Goal: Task Accomplishment & Management: Complete application form

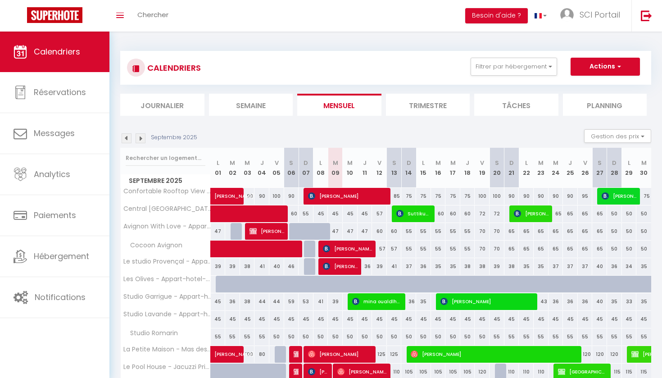
select select
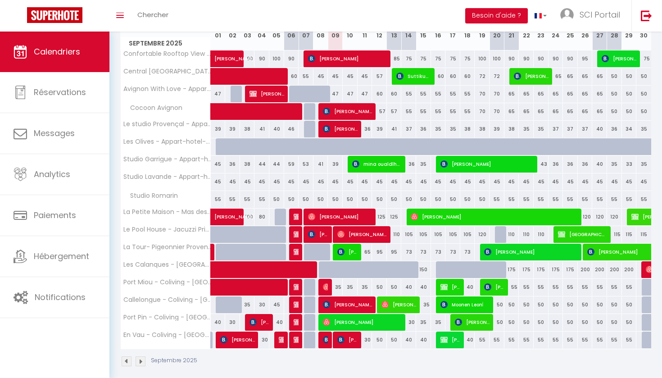
scroll to position [131, 0]
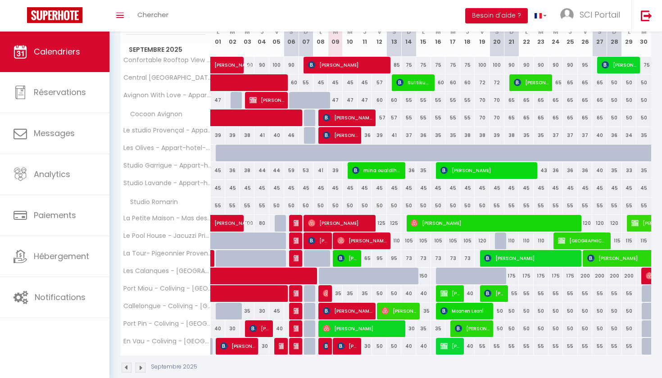
click at [326, 290] on img at bounding box center [326, 293] width 7 height 7
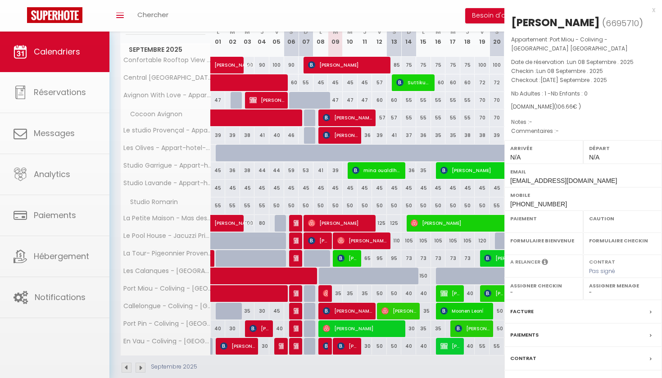
select select "OK"
select select "0"
select select "1"
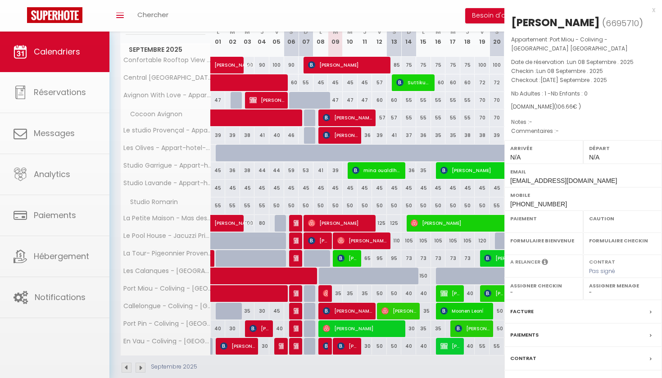
select select
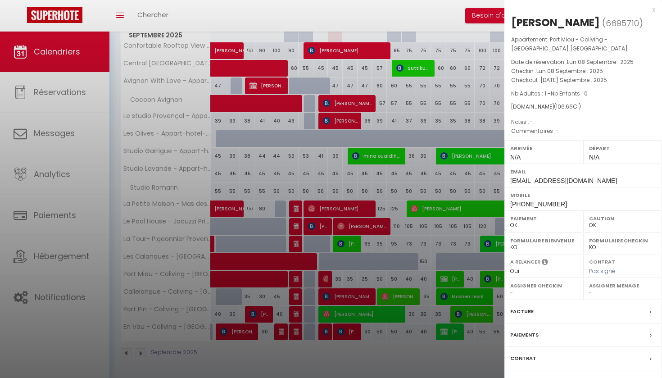
scroll to position [145, 0]
click at [525, 353] on label "Contrat" at bounding box center [523, 357] width 26 height 9
select select
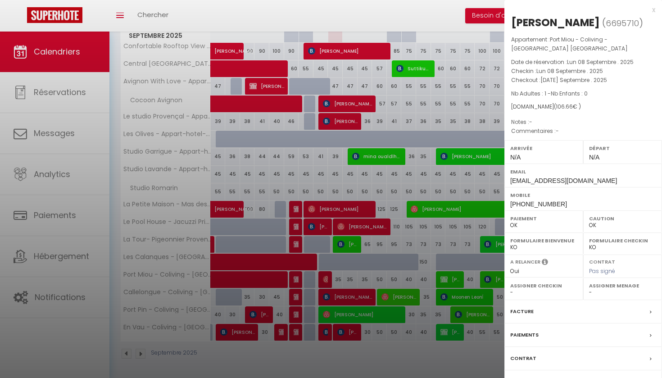
select select
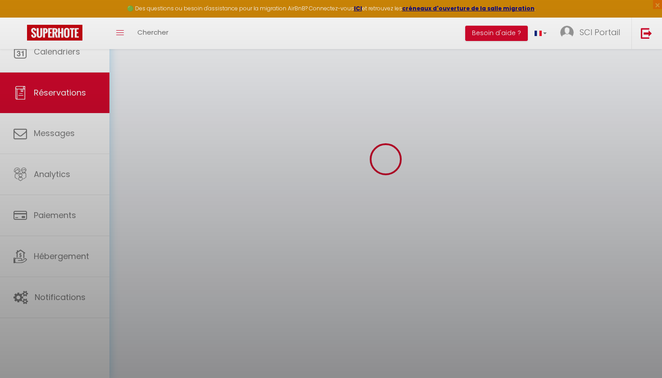
select select
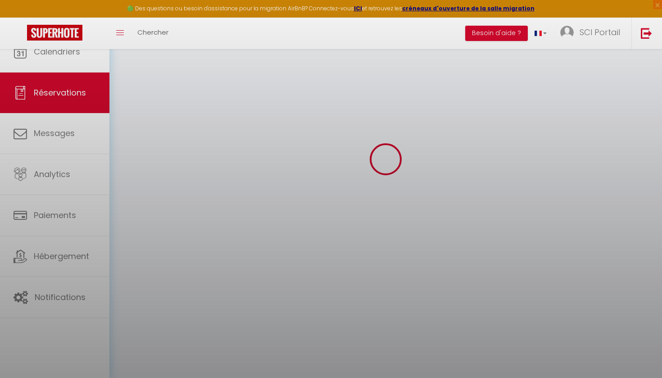
select select
checkbox input "false"
select select
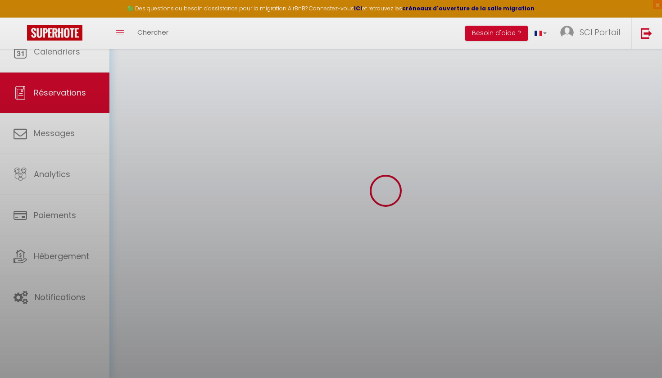
select select
checkbox input "false"
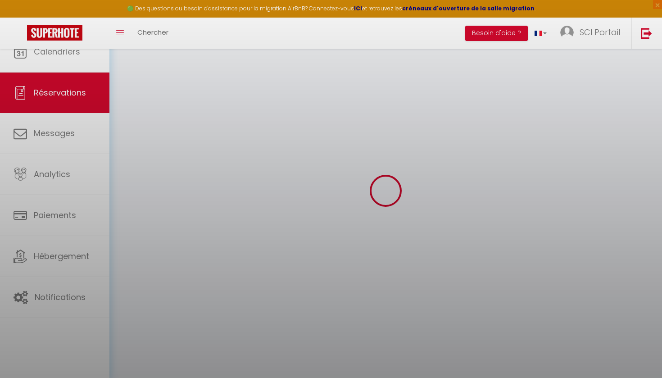
select select
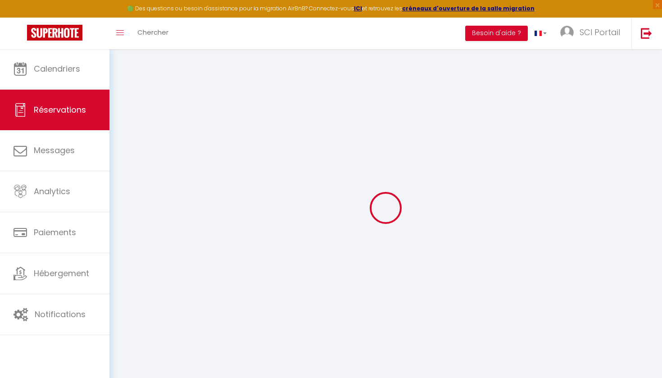
select select
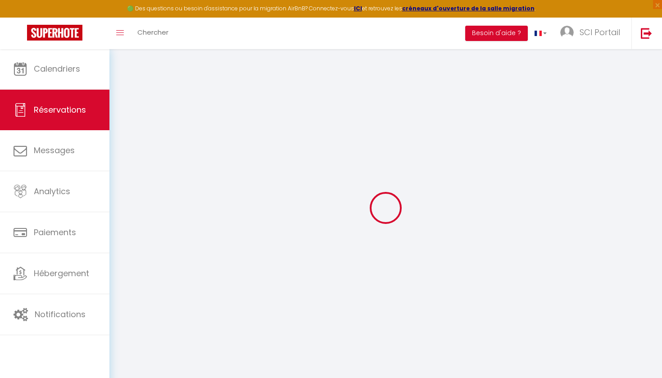
select select
checkbox input "false"
type input "[PERSON_NAME]"
type input "Coban"
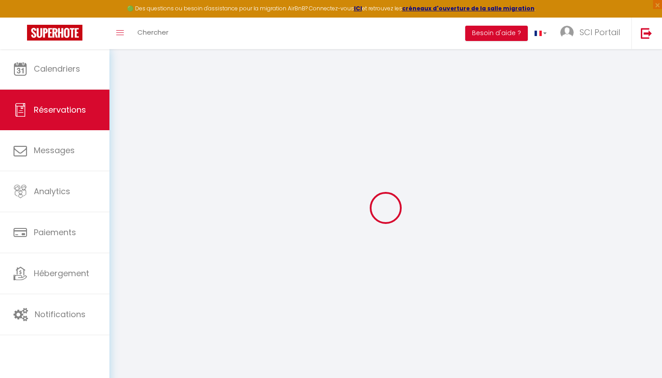
type input "[EMAIL_ADDRESS][DOMAIN_NAME]"
type input "[PHONE_NUMBER]"
select select
type input "18.72"
select select "12237"
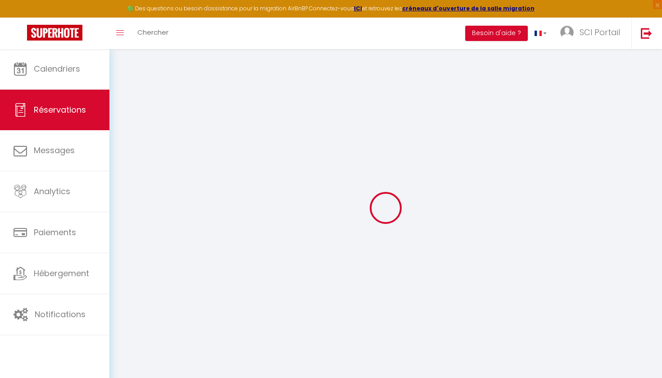
select select "1"
select select
type input "1"
select select "12"
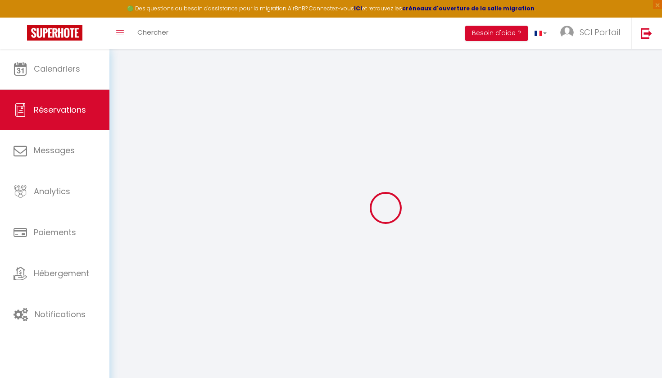
select select
type input "37"
checkbox input "false"
type input "0"
select select "1"
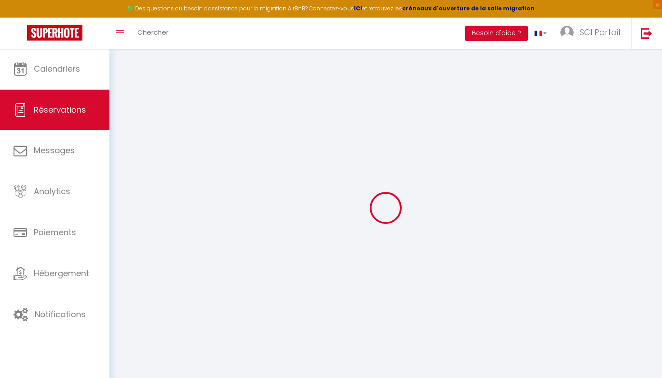
type input "0"
select select
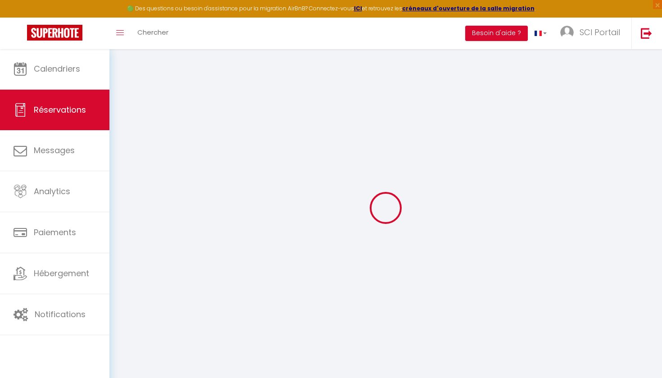
select select
select select "15"
checkbox input "false"
select select
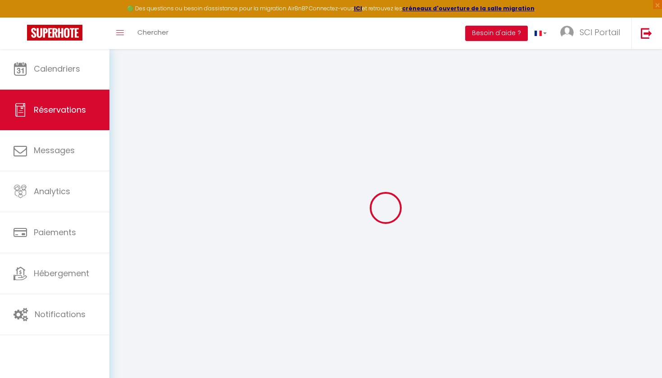
select select
checkbox input "false"
select select
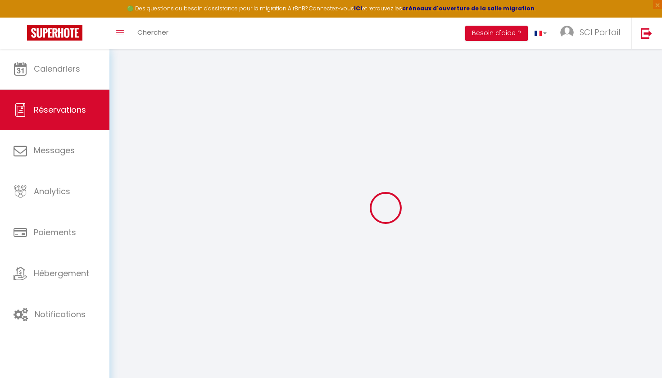
checkbox input "false"
select select
checkbox input "false"
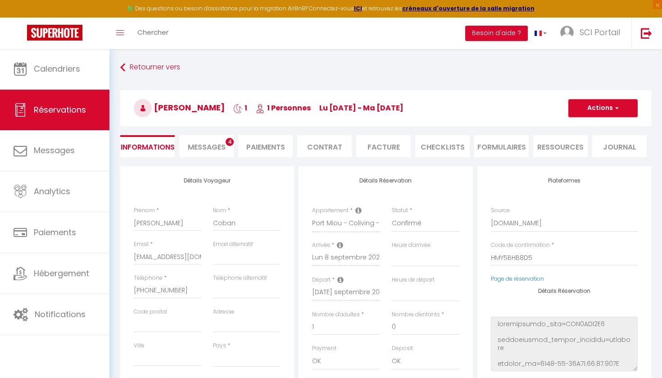
select select
type input "67"
type input "2.66"
select select
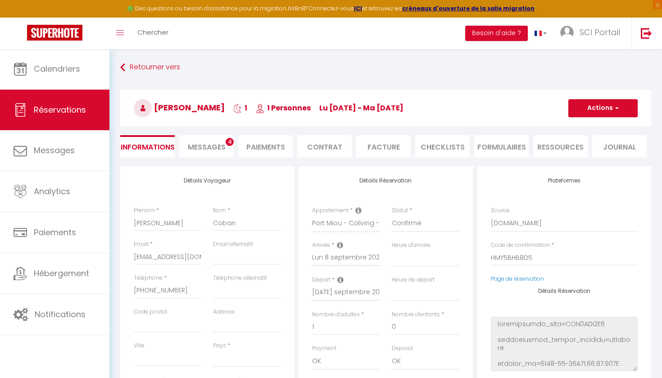
select select
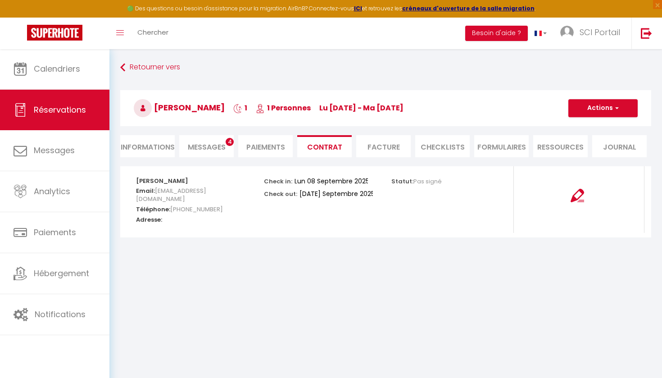
click at [137, 148] on li "Informations" at bounding box center [147, 146] width 54 height 22
select select
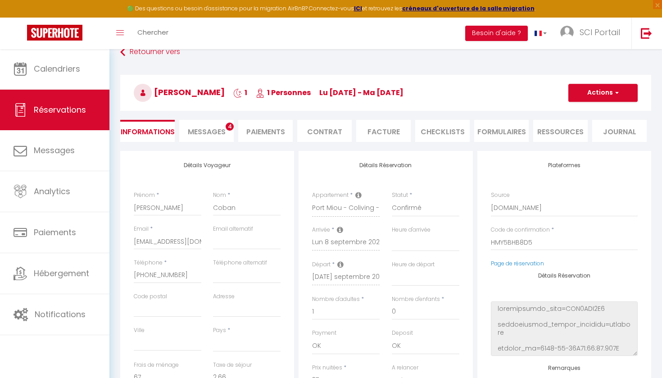
scroll to position [18, 0]
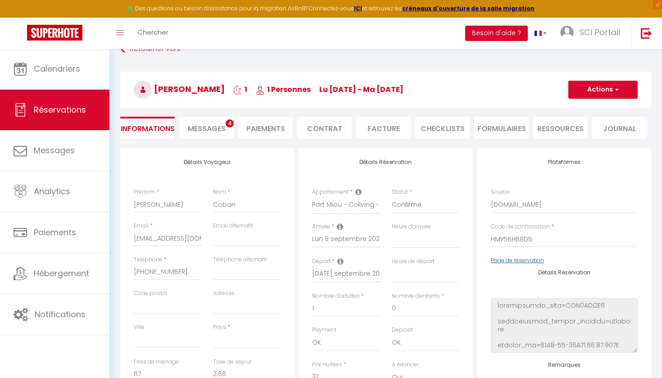
click at [525, 256] on link "Page de réservation" at bounding box center [517, 260] width 53 height 8
